Goal: Check status: Check status

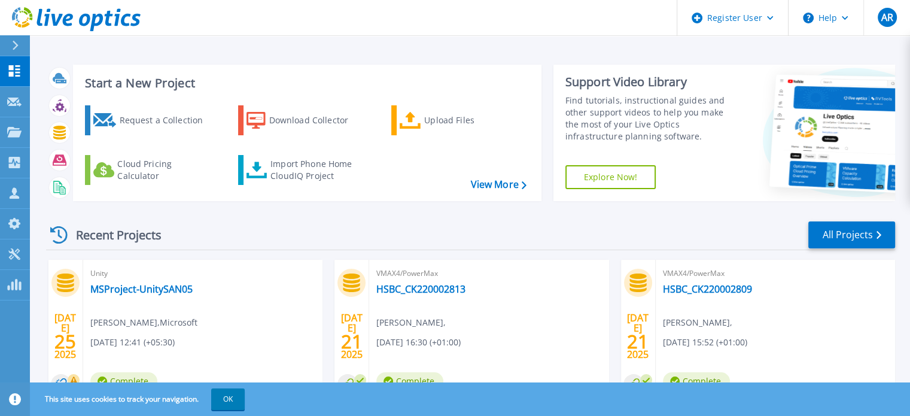
click at [21, 49] on div at bounding box center [20, 45] width 19 height 20
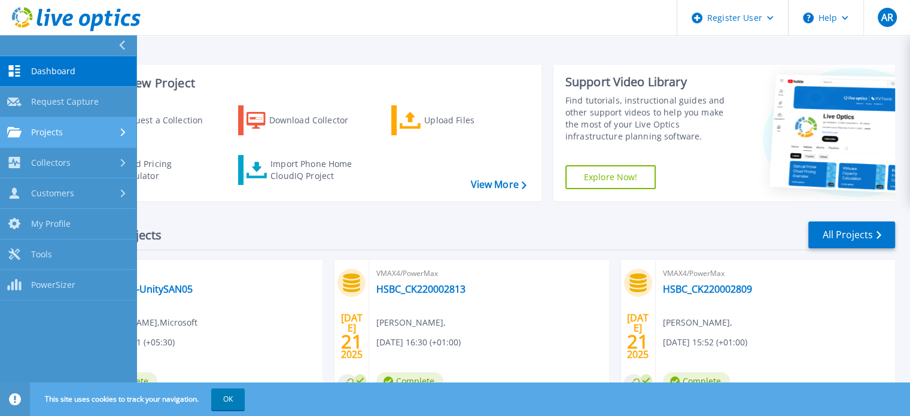
click at [66, 139] on link "Projects Projects" at bounding box center [68, 132] width 136 height 31
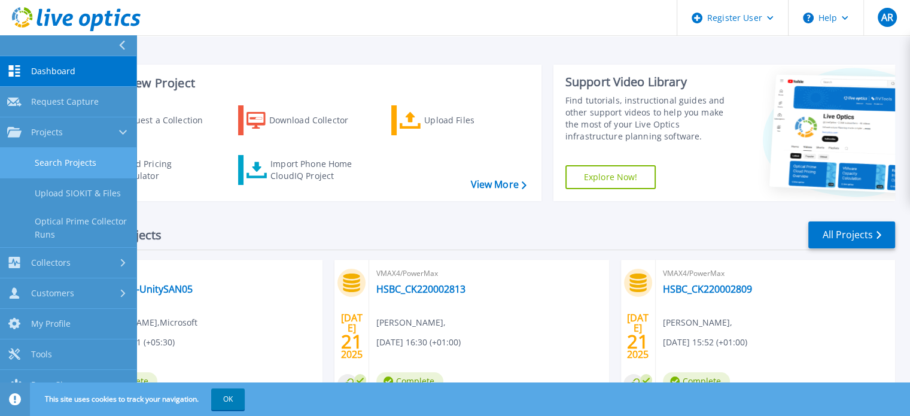
click at [77, 169] on link "Search Projects" at bounding box center [68, 163] width 136 height 31
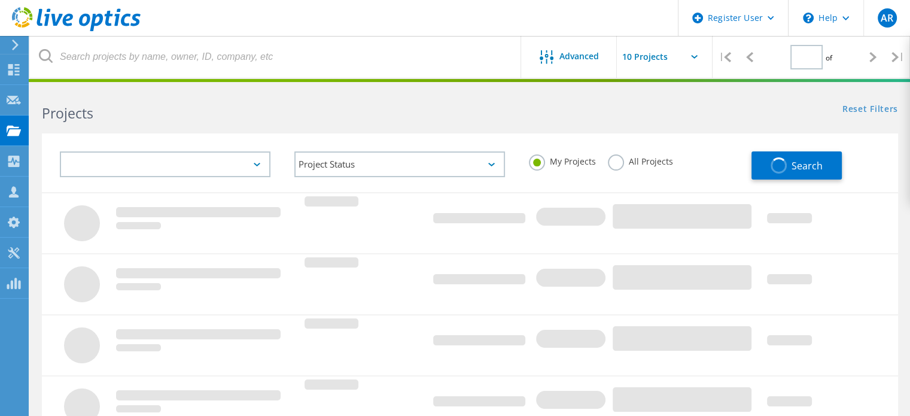
type input "1"
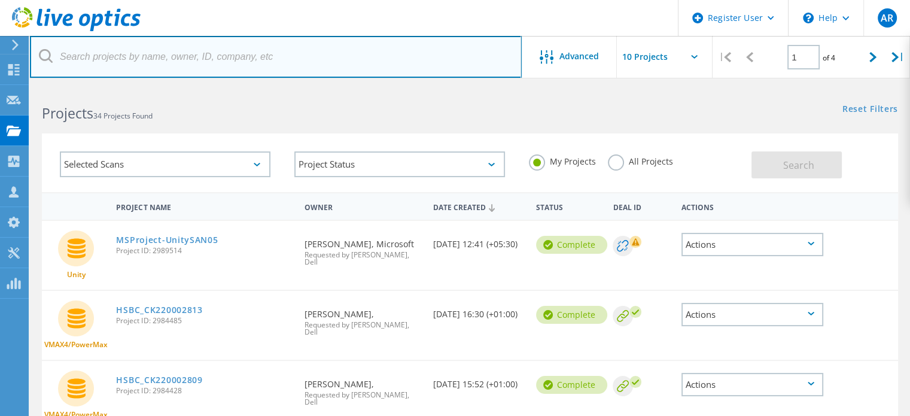
click at [189, 59] on input "text" at bounding box center [276, 57] width 492 height 42
paste input "1451395"
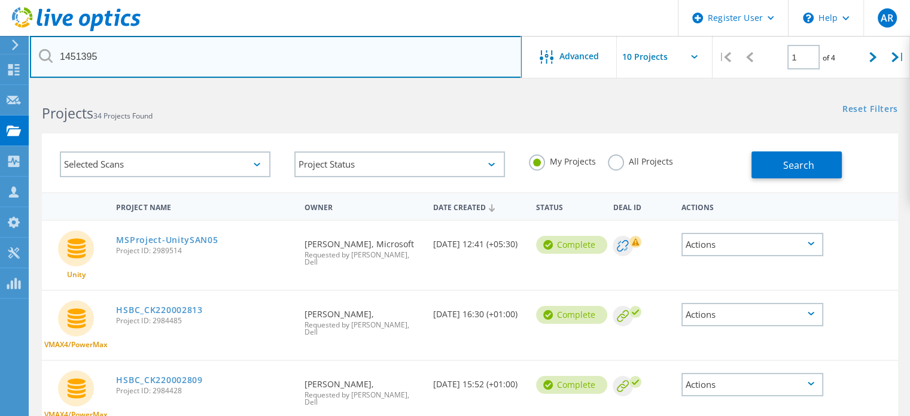
type input "1451395"
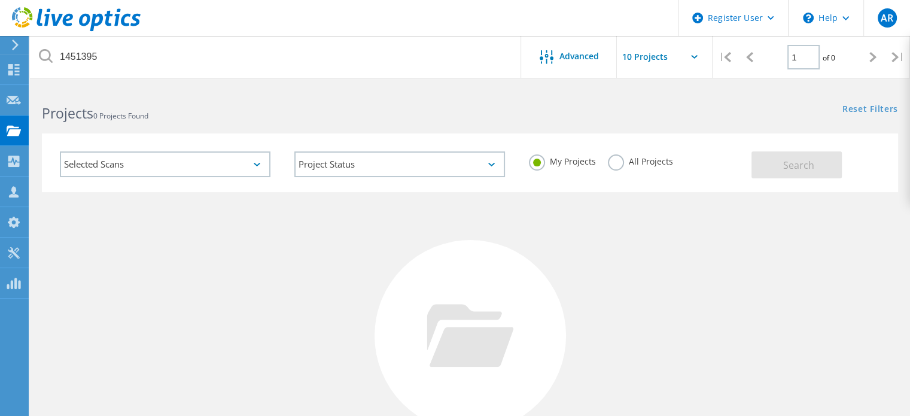
click at [619, 169] on div "All Projects" at bounding box center [640, 162] width 65 height 17
click at [616, 166] on label "All Projects" at bounding box center [640, 159] width 65 height 11
click at [0, 0] on input "All Projects" at bounding box center [0, 0] width 0 height 0
click at [777, 165] on button "Search" at bounding box center [797, 164] width 90 height 27
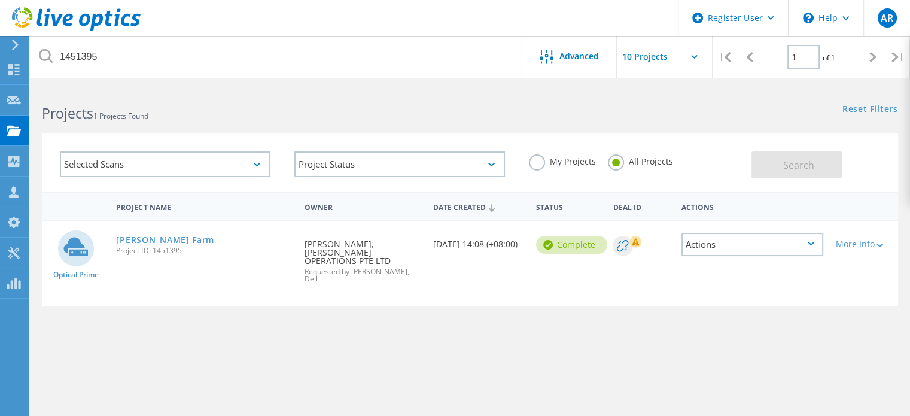
click at [156, 236] on link "Dyson VM Farm" at bounding box center [165, 240] width 98 height 8
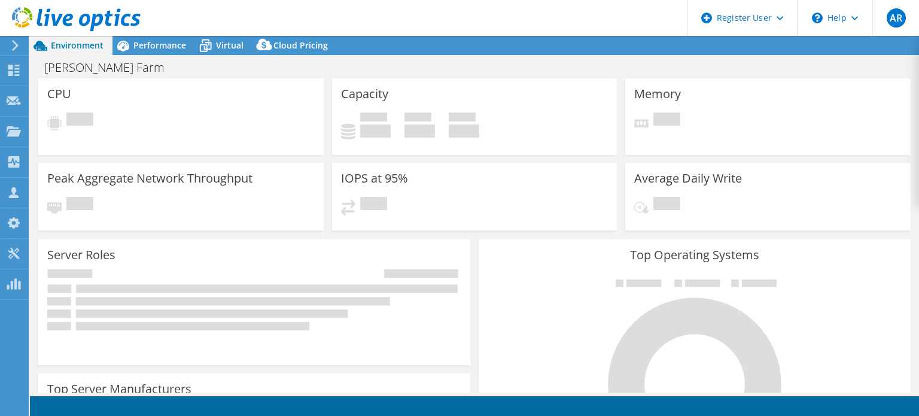
select select "USD"
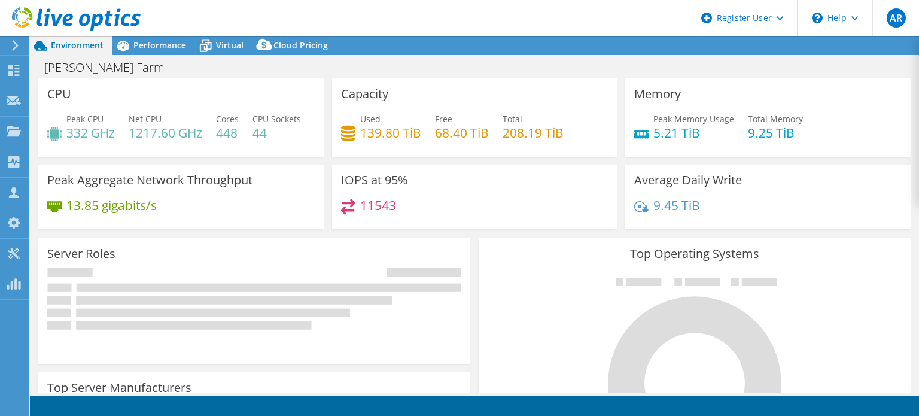
select select "Seoul"
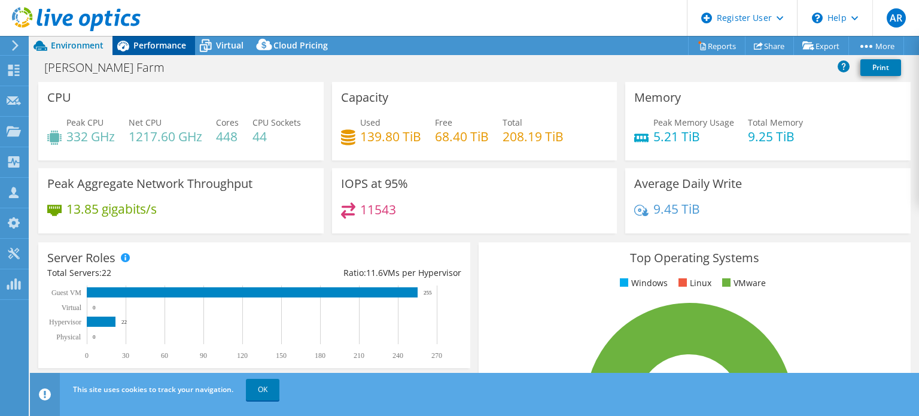
click at [150, 54] on div "Performance" at bounding box center [154, 45] width 83 height 19
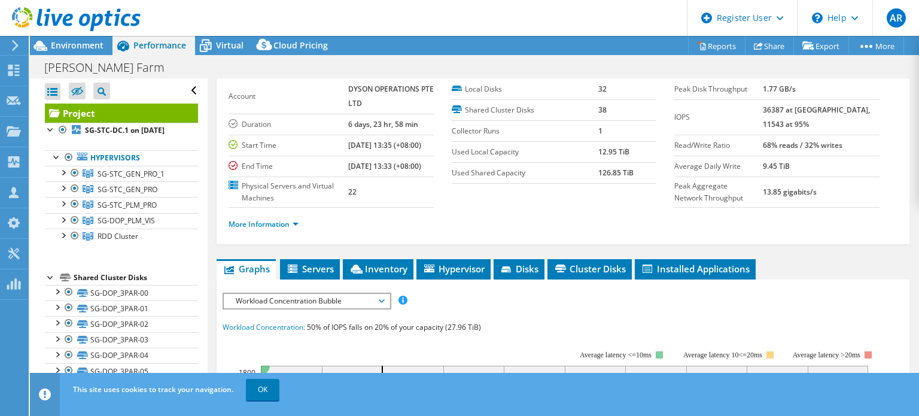
scroll to position [57, 0]
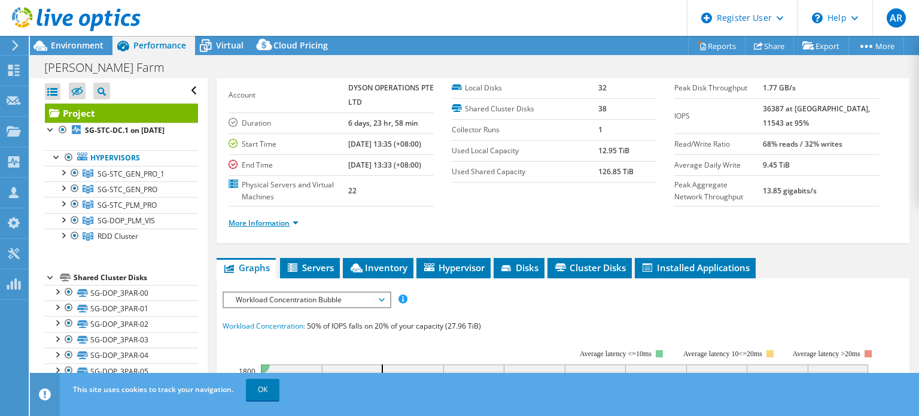
click at [266, 228] on link "More Information" at bounding box center [264, 223] width 70 height 10
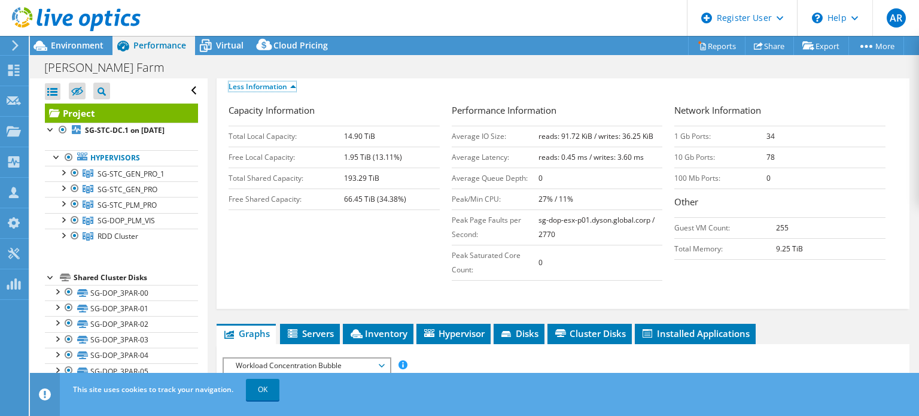
scroll to position [196, 0]
